Goal: Task Accomplishment & Management: Manage account settings

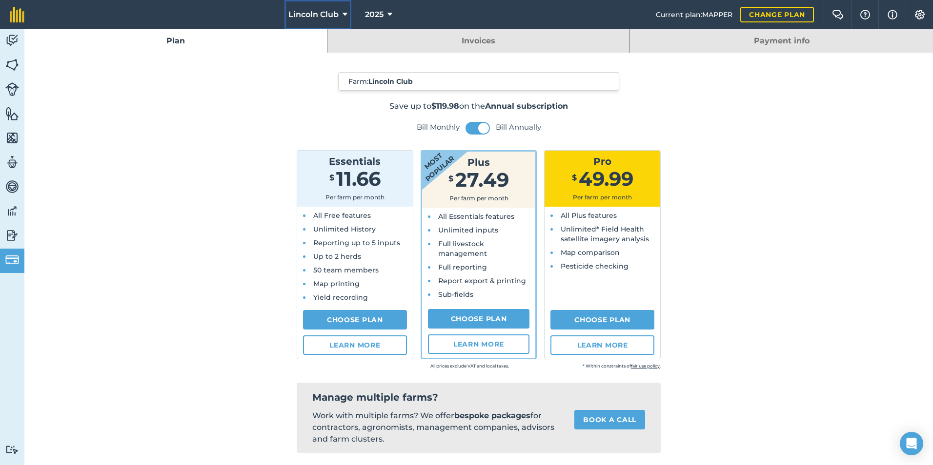
click at [346, 12] on icon at bounding box center [344, 15] width 5 height 12
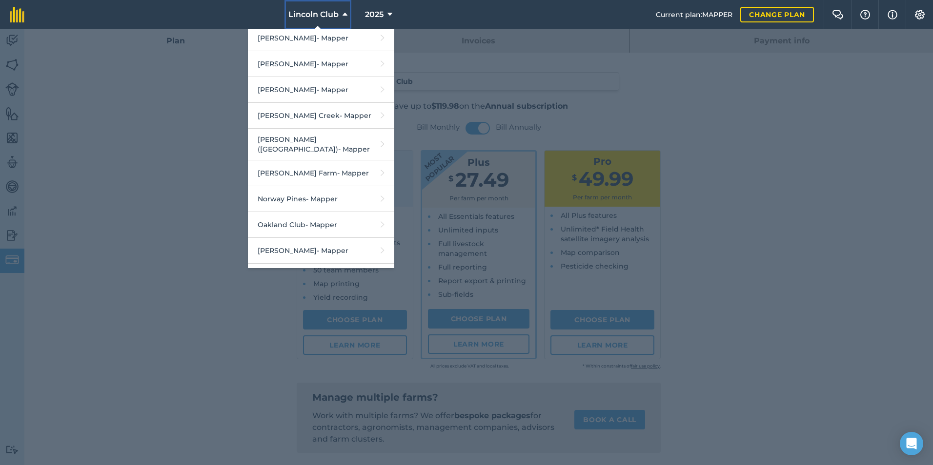
scroll to position [732, 0]
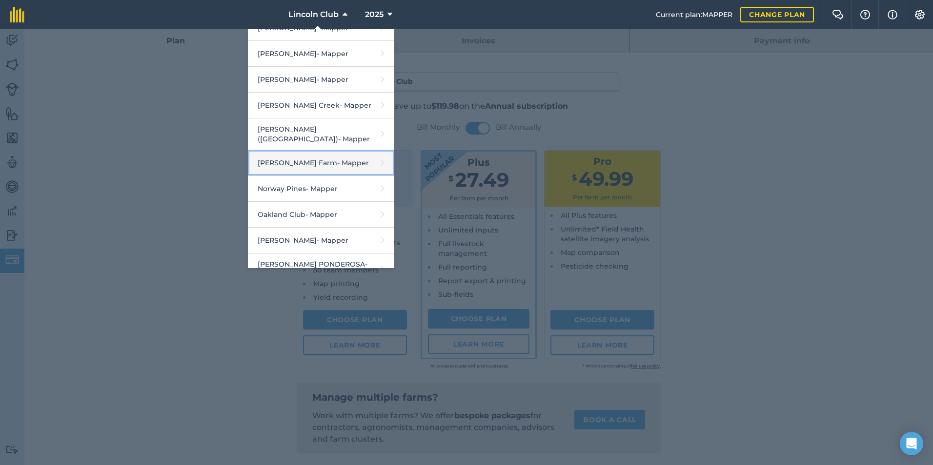
click at [272, 150] on link "[PERSON_NAME] Farm - Mapper" at bounding box center [321, 163] width 146 height 26
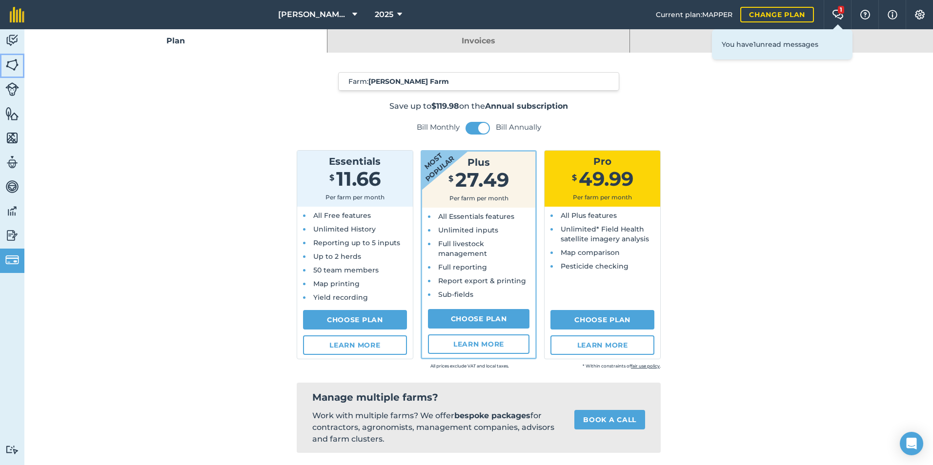
click at [15, 64] on img at bounding box center [12, 65] width 14 height 15
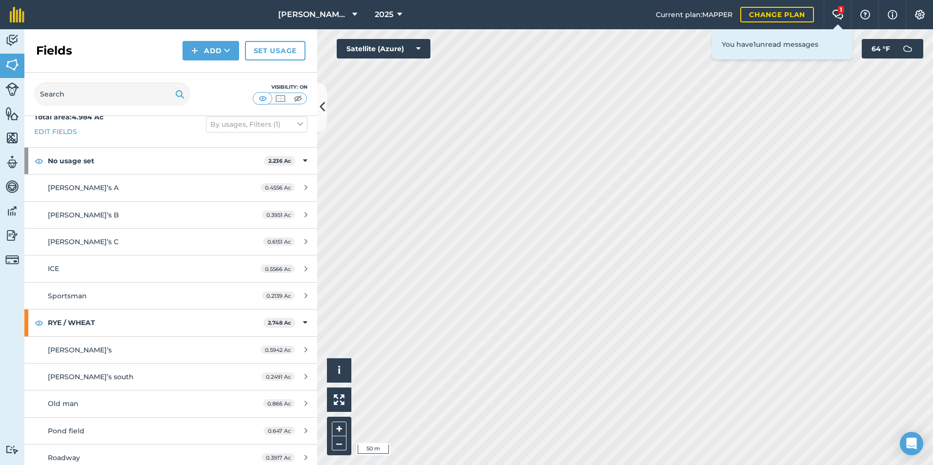
scroll to position [20, 0]
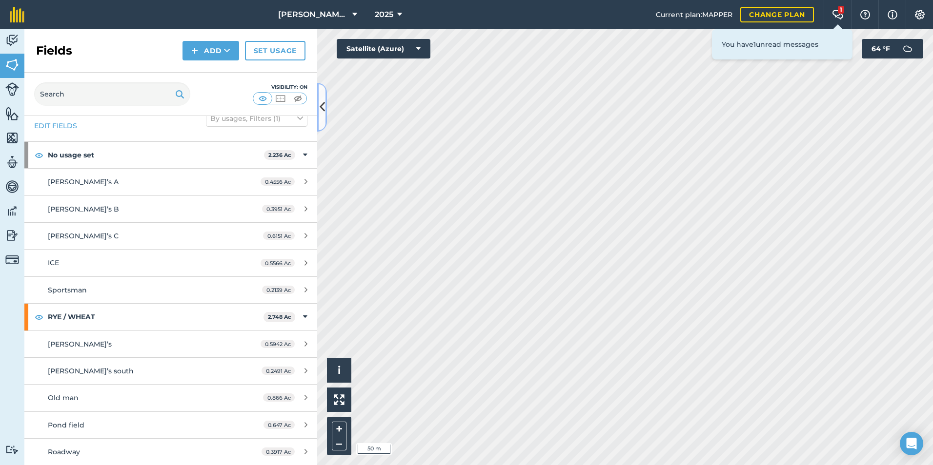
click at [322, 106] on icon at bounding box center [322, 107] width 5 height 17
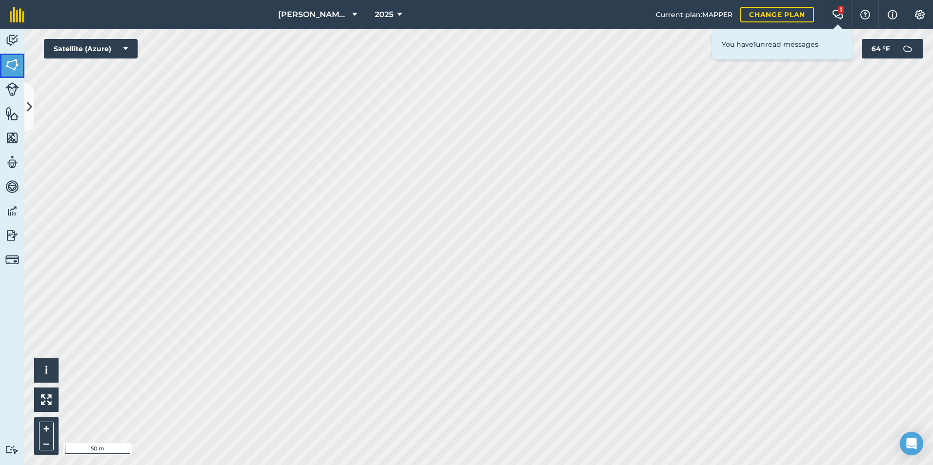
click at [16, 60] on img at bounding box center [12, 65] width 14 height 15
click at [32, 105] on button at bounding box center [29, 107] width 10 height 49
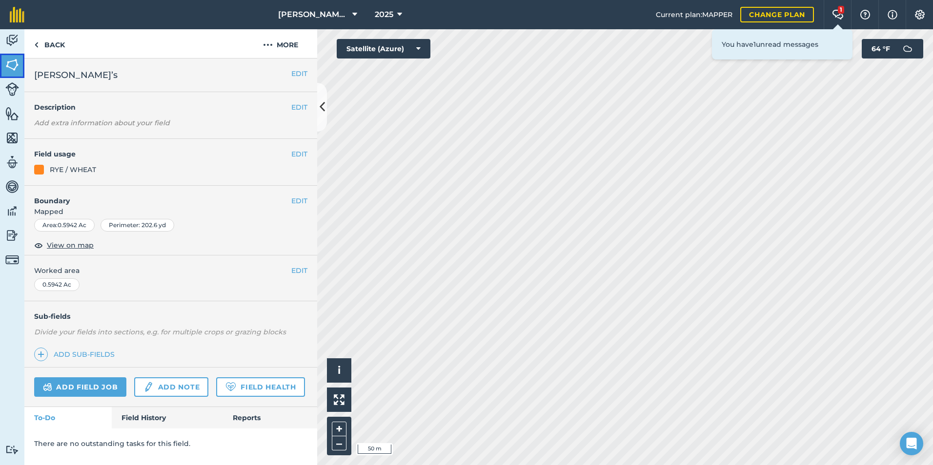
click at [15, 63] on img at bounding box center [12, 65] width 14 height 15
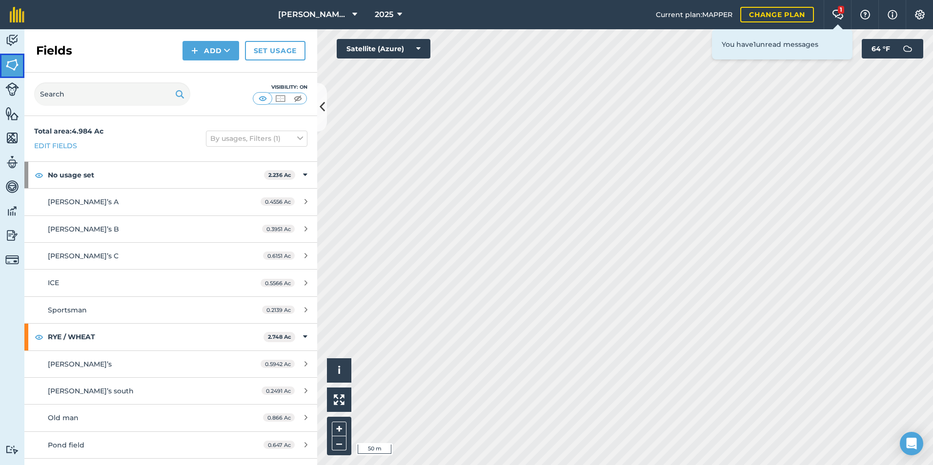
click at [14, 63] on img at bounding box center [12, 65] width 14 height 15
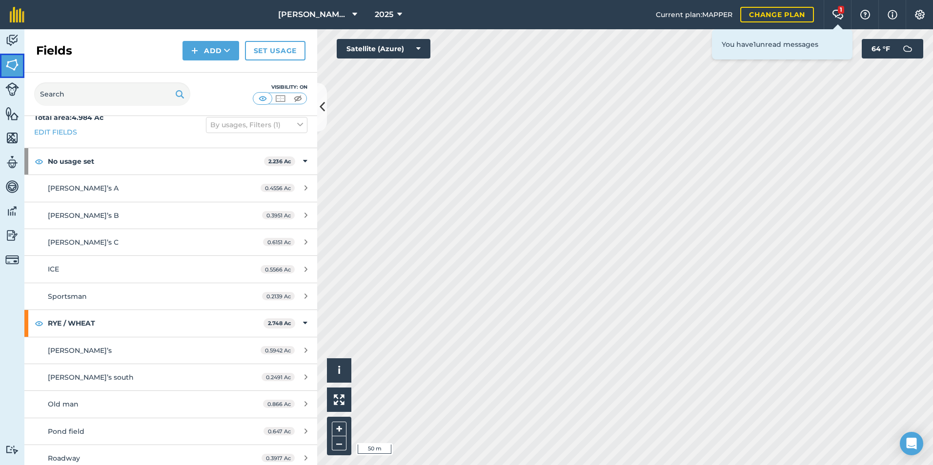
scroll to position [20, 0]
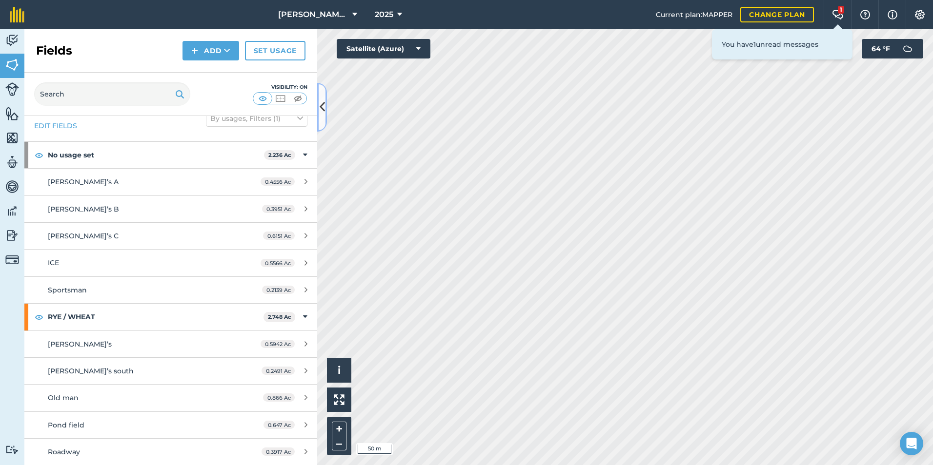
click at [320, 106] on icon at bounding box center [322, 107] width 5 height 17
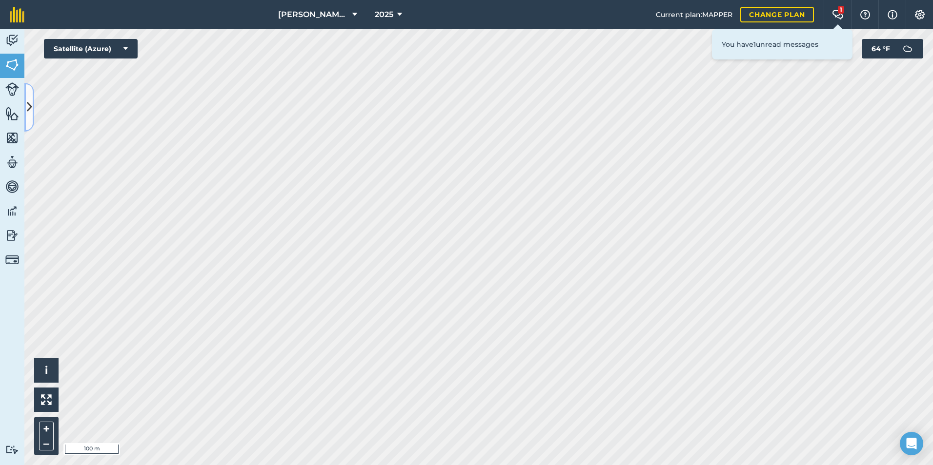
click at [28, 105] on icon at bounding box center [29, 107] width 5 height 17
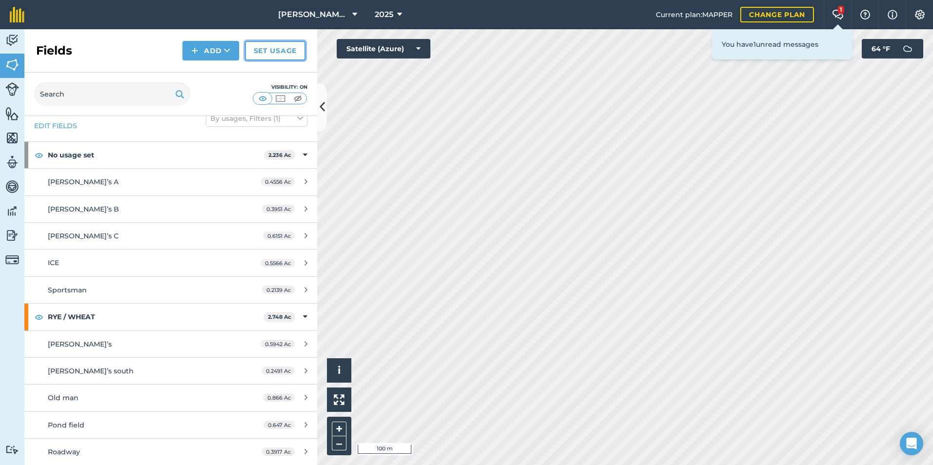
click at [285, 49] on link "Set usage" at bounding box center [275, 51] width 60 height 20
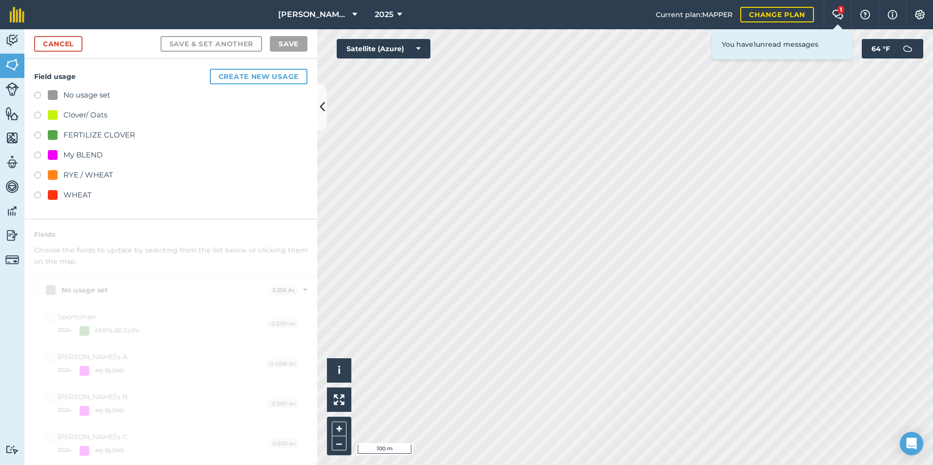
drag, startPoint x: 143, startPoint y: 152, endPoint x: 180, endPoint y: 100, distance: 63.6
click at [180, 100] on div "No usage set" at bounding box center [170, 96] width 273 height 14
click at [323, 102] on icon at bounding box center [322, 107] width 5 height 17
